Goal: Information Seeking & Learning: Learn about a topic

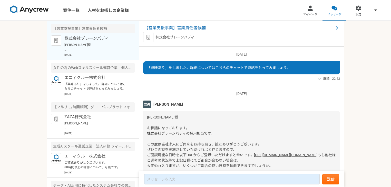
scroll to position [65, 0]
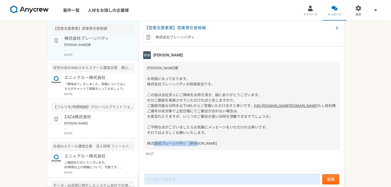
drag, startPoint x: 201, startPoint y: 142, endPoint x: 146, endPoint y: 143, distance: 54.9
click at [146, 143] on div "[PERSON_NAME]様 お世話になっております。 株式会社ブレーンバディの採用担当です。 この度は当社求人にご興味をお持ち頂き、誠にありがとうございます…" at bounding box center [241, 106] width 197 height 89
copy span "株式会社ブレーンバディ　[PERSON_NAME]"
click at [254, 104] on link "[URL][DOMAIN_NAME][DOMAIN_NAME]" at bounding box center [286, 106] width 64 height 4
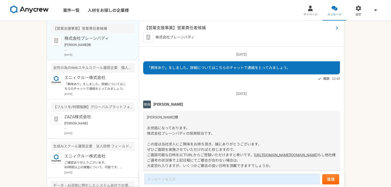
click at [175, 29] on span "【営業支援事業】営業責任者候補" at bounding box center [239, 28] width 190 height 6
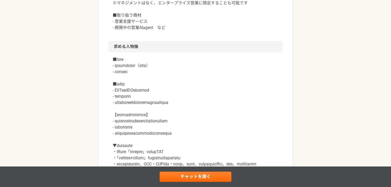
scroll to position [411, 0]
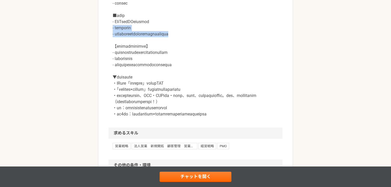
drag, startPoint x: 119, startPoint y: 56, endPoint x: 223, endPoint y: 62, distance: 104.4
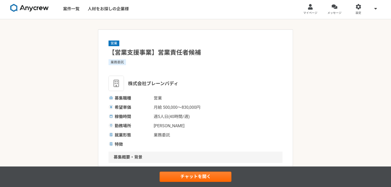
scroll to position [0, 0]
